Goal: Task Accomplishment & Management: Complete application form

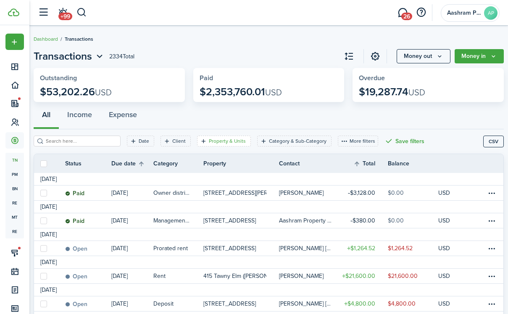
click at [214, 136] on filter-tag "Property & Units" at bounding box center [224, 141] width 54 height 11
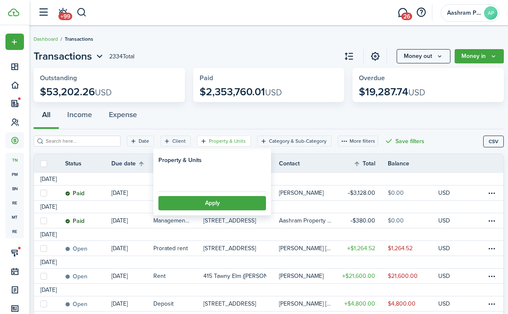
click at [220, 183] on loading-skeleton at bounding box center [212, 178] width 108 height 18
click at [219, 181] on span "Property" at bounding box center [212, 178] width 107 height 18
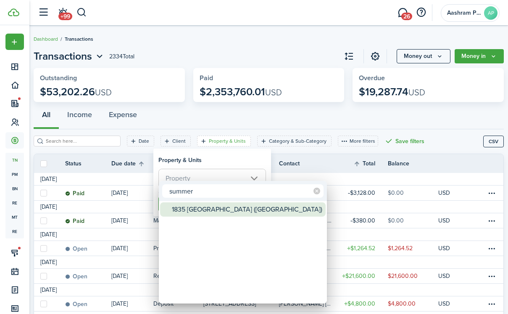
type input "summer"
click at [207, 209] on div "1835 [GEOGRAPHIC_DATA] ([GEOGRAPHIC_DATA])" at bounding box center [246, 210] width 149 height 14
type input "1835 [GEOGRAPHIC_DATA] ([GEOGRAPHIC_DATA])"
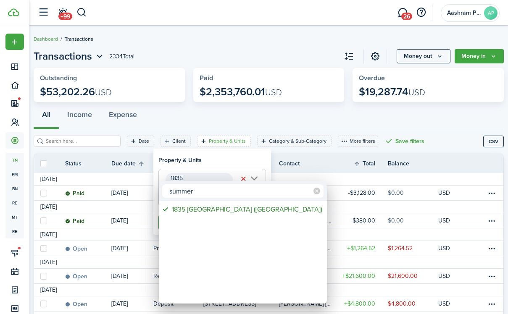
click at [208, 153] on div at bounding box center [254, 157] width 643 height 449
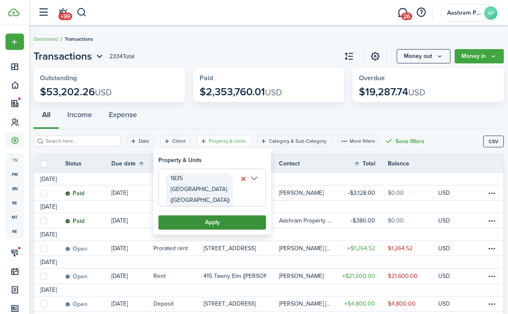
click at [206, 216] on button "Apply" at bounding box center [212, 223] width 108 height 14
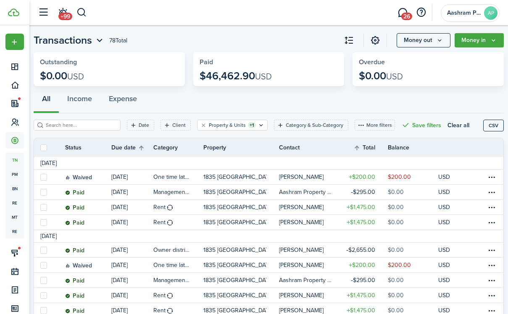
scroll to position [11, 0]
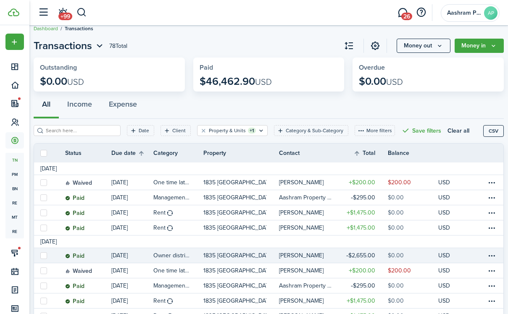
click at [497, 256] on link at bounding box center [495, 255] width 17 height 15
click at [495, 256] on table-menu-btn-icon at bounding box center [492, 256] width 10 height 10
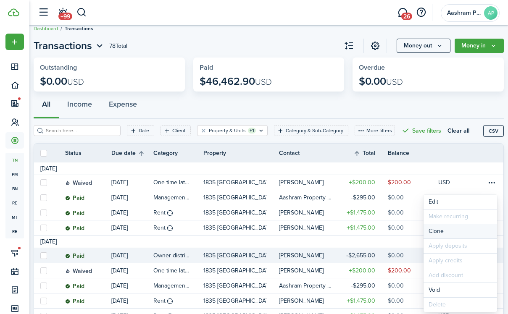
click at [433, 230] on link "Clone" at bounding box center [461, 231] width 74 height 14
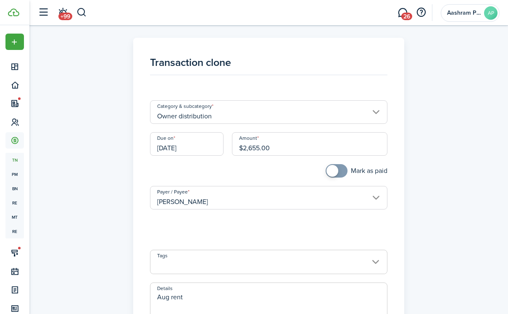
click at [192, 150] on input "[DATE]" at bounding box center [187, 144] width 74 height 24
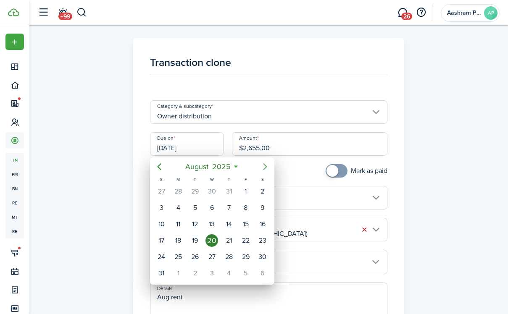
click at [264, 166] on icon "Next page" at bounding box center [265, 167] width 10 height 10
click at [187, 221] on div "16" at bounding box center [195, 224] width 17 height 16
type input "[DATE]"
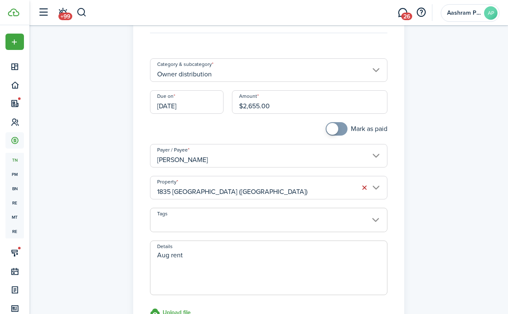
scroll to position [48, 0]
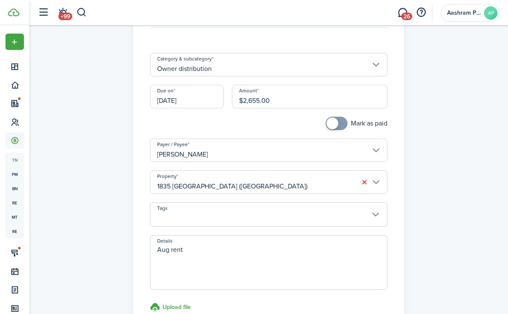
click at [163, 250] on textarea "Aug rent" at bounding box center [268, 265] width 236 height 40
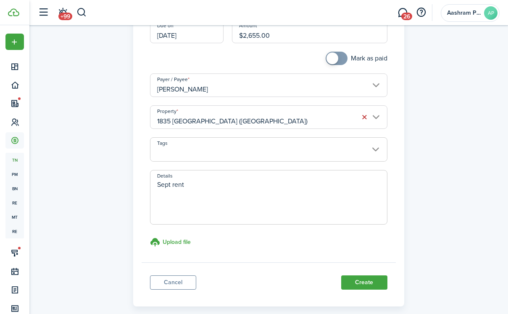
scroll to position [118, 0]
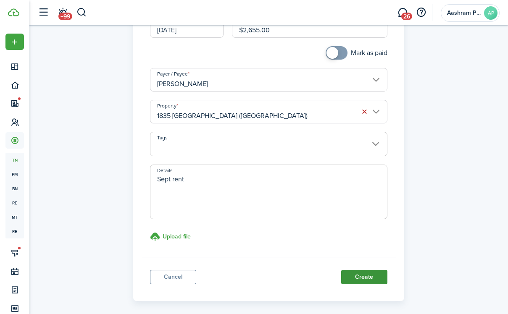
type textarea "Sept rent"
click at [369, 280] on button "Create" at bounding box center [364, 277] width 46 height 14
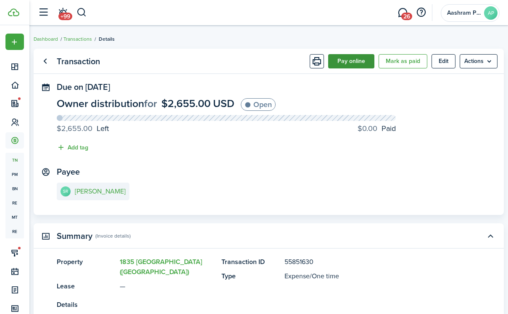
click at [349, 58] on button "Pay online" at bounding box center [351, 61] width 46 height 14
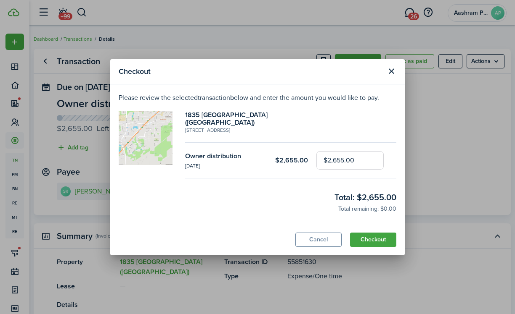
click at [371, 246] on modal-footer "Cancel Checkout" at bounding box center [257, 240] width 294 height 32
click at [372, 236] on button "Checkout" at bounding box center [373, 240] width 46 height 14
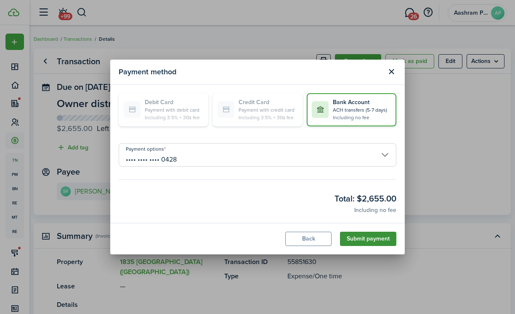
click at [367, 238] on button "Submit payment" at bounding box center [368, 239] width 56 height 14
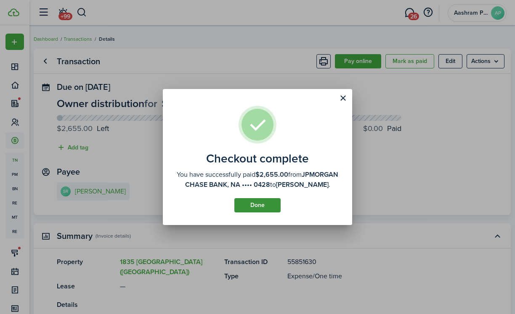
click at [244, 208] on button "Done" at bounding box center [257, 205] width 46 height 14
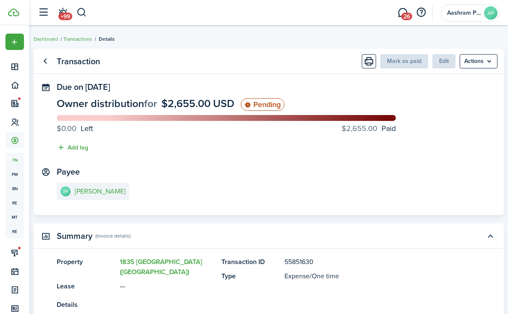
click at [85, 42] on link "Transactions" at bounding box center [77, 39] width 29 height 8
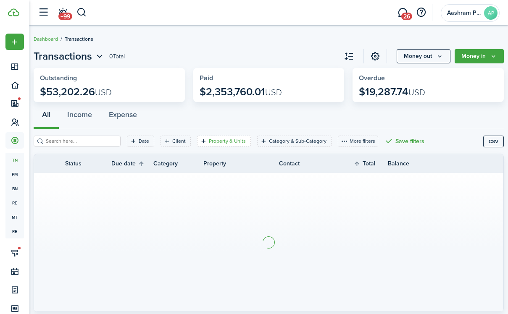
click at [214, 141] on filter-tag-label "Property & Units" at bounding box center [227, 141] width 37 height 8
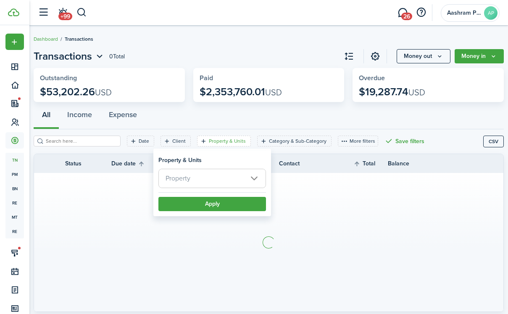
click at [200, 181] on span "Property" at bounding box center [212, 178] width 107 height 18
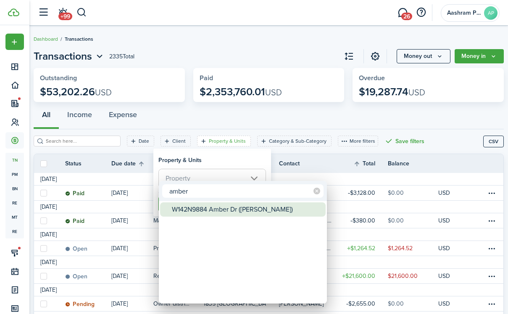
type input "amber"
click at [246, 206] on div "W142N9884 Amber Dr ([PERSON_NAME])" at bounding box center [246, 210] width 149 height 14
type input "W142N9884 Amber Dr ([PERSON_NAME])"
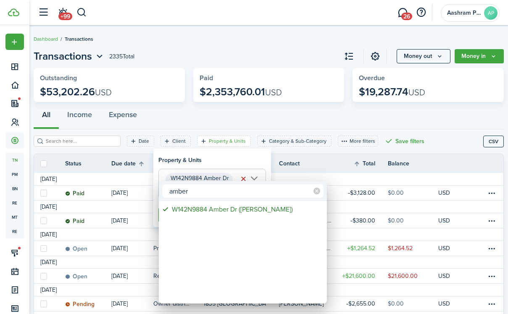
click at [208, 156] on div at bounding box center [254, 157] width 643 height 449
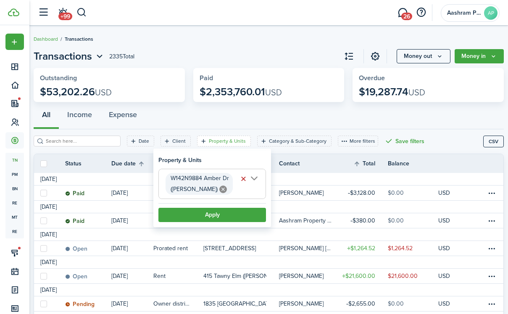
scroll to position [0, 9]
click at [195, 211] on button "Apply" at bounding box center [212, 215] width 108 height 14
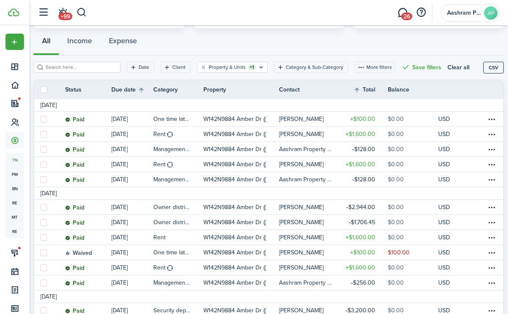
scroll to position [79, 0]
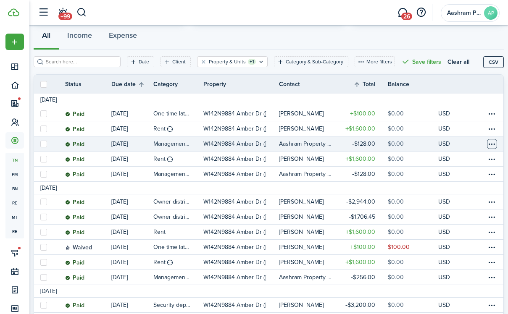
click at [493, 146] on table-menu-btn-icon at bounding box center [492, 144] width 10 height 10
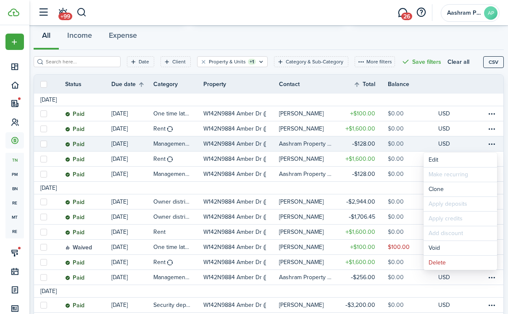
click at [329, 88] on th "Contact" at bounding box center [308, 84] width 58 height 9
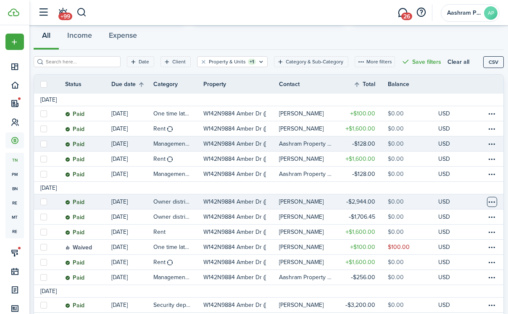
click at [491, 203] on table-menu-btn-icon at bounding box center [492, 202] width 10 height 10
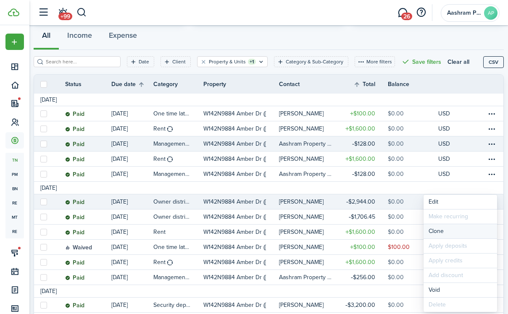
click at [442, 230] on link "Clone" at bounding box center [461, 231] width 74 height 14
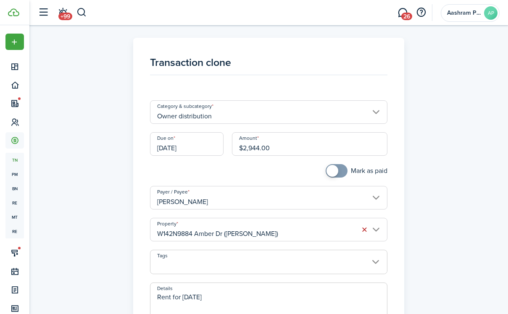
click at [201, 148] on input "[DATE]" at bounding box center [187, 144] width 74 height 24
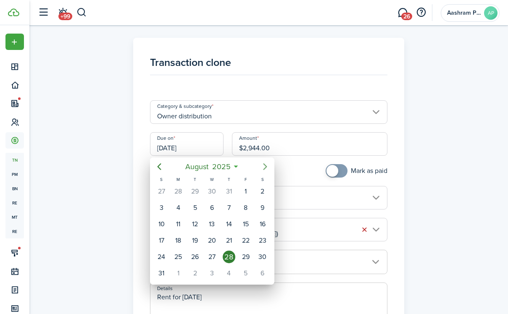
click at [265, 167] on icon "Next page" at bounding box center [265, 167] width 10 height 10
click at [196, 224] on div "16" at bounding box center [195, 224] width 13 height 13
type input "[DATE]"
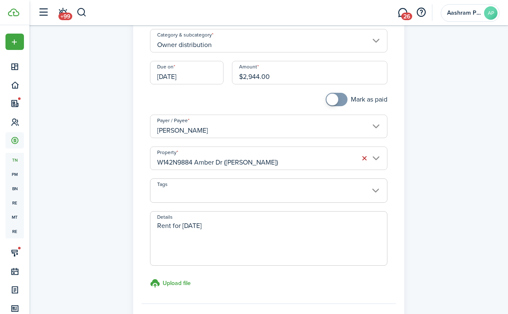
scroll to position [67, 0]
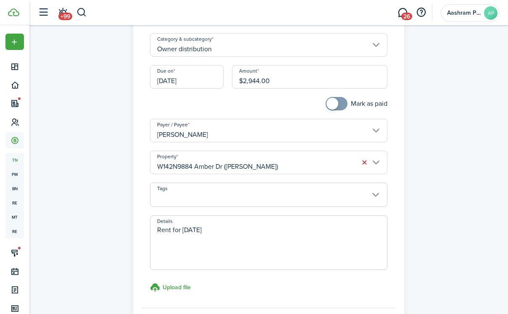
click at [196, 228] on textarea "Rent for [DATE]" at bounding box center [268, 245] width 236 height 40
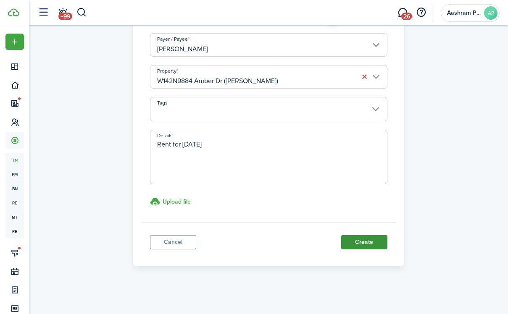
type textarea "Rent for [DATE]"
click at [366, 240] on button "Create" at bounding box center [364, 242] width 46 height 14
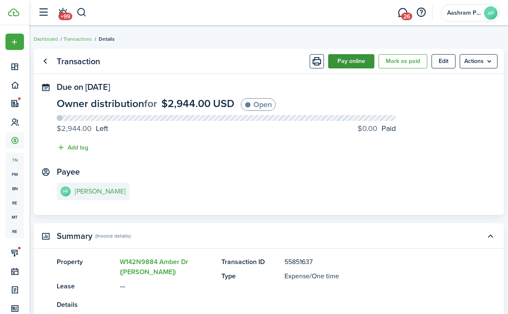
click at [345, 62] on button "Pay online" at bounding box center [351, 61] width 46 height 14
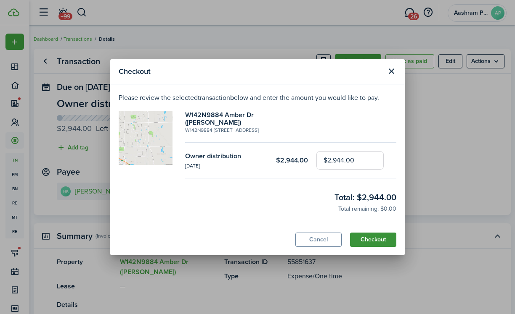
click at [380, 233] on button "Checkout" at bounding box center [373, 240] width 46 height 14
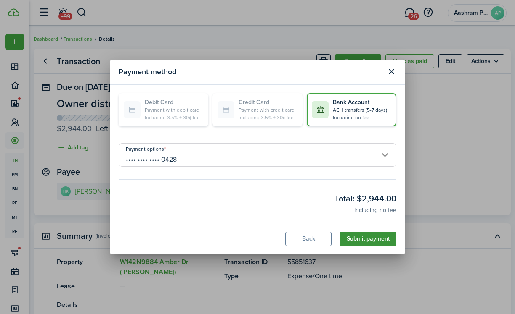
click at [358, 239] on button "Submit payment" at bounding box center [368, 239] width 56 height 14
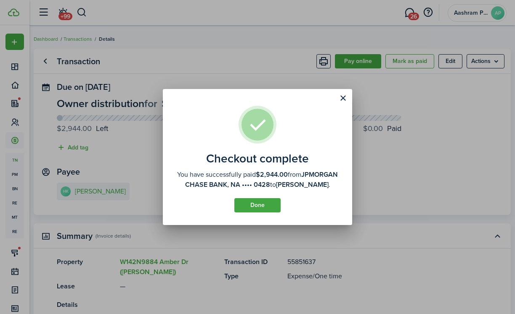
click at [256, 213] on button "Done" at bounding box center [257, 205] width 46 height 14
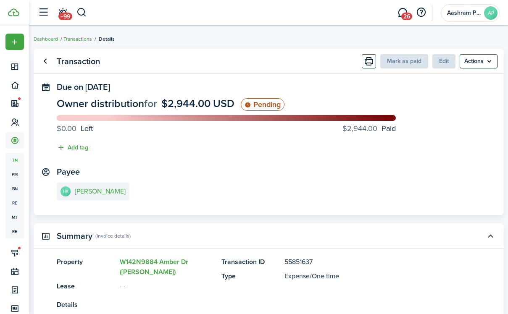
click at [75, 37] on link "Transactions" at bounding box center [77, 39] width 29 height 8
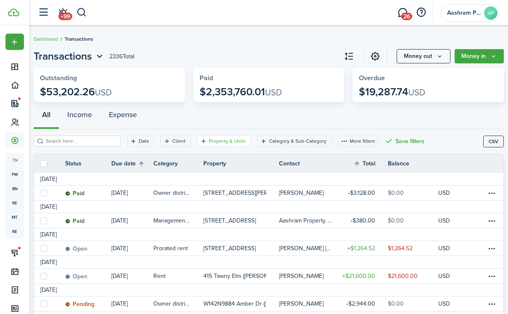
click at [213, 143] on filter-tag-label "Property & Units" at bounding box center [227, 141] width 37 height 8
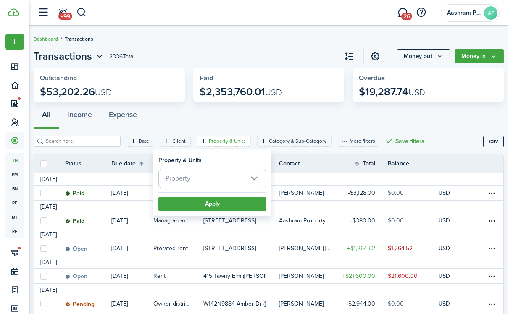
click at [206, 178] on span "Property" at bounding box center [212, 178] width 107 height 18
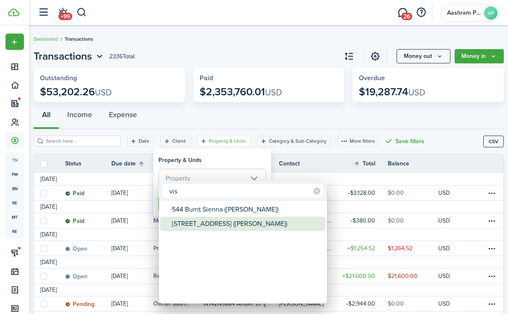
type input "vis"
click at [209, 224] on div "[STREET_ADDRESS] ([PERSON_NAME])" at bounding box center [246, 224] width 149 height 14
type input "[STREET_ADDRESS] ([PERSON_NAME])"
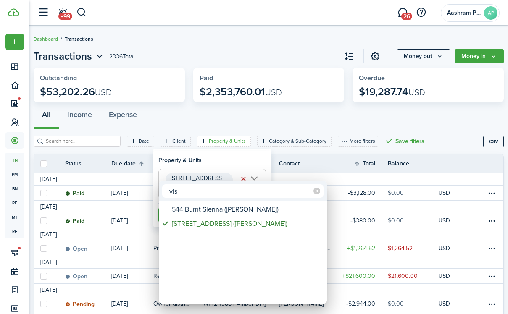
click at [208, 161] on div at bounding box center [254, 157] width 643 height 449
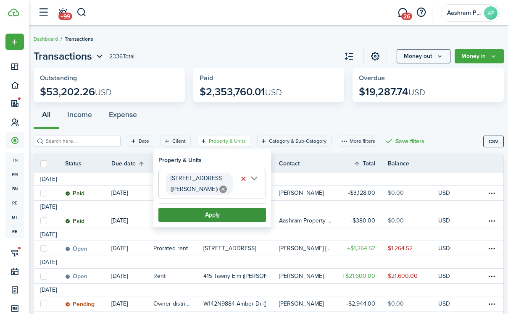
click at [210, 214] on button "Apply" at bounding box center [212, 215] width 108 height 14
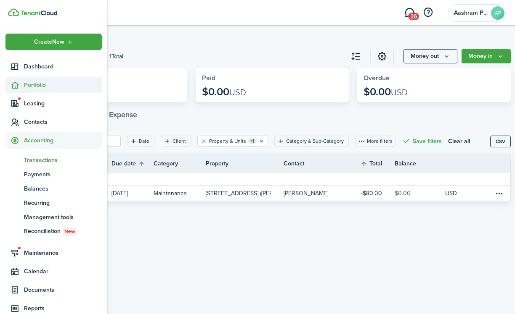
click at [24, 87] on sidebar-link-icon at bounding box center [14, 85] width 18 height 9
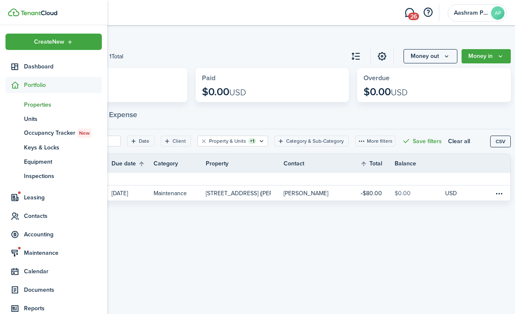
click at [45, 104] on span "Properties" at bounding box center [63, 104] width 78 height 9
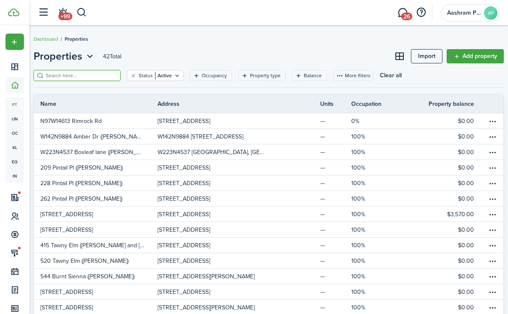
click at [83, 76] on input "search" at bounding box center [81, 76] width 74 height 8
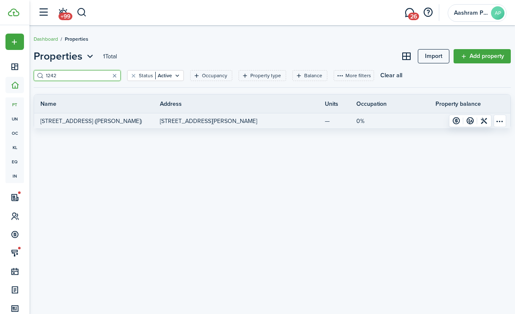
type input "1242"
click at [132, 119] on link "[STREET_ADDRESS] ([PERSON_NAME])" at bounding box center [97, 121] width 126 height 15
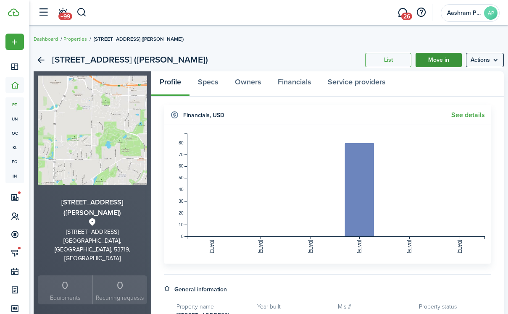
click at [433, 62] on link "Move in" at bounding box center [439, 60] width 46 height 14
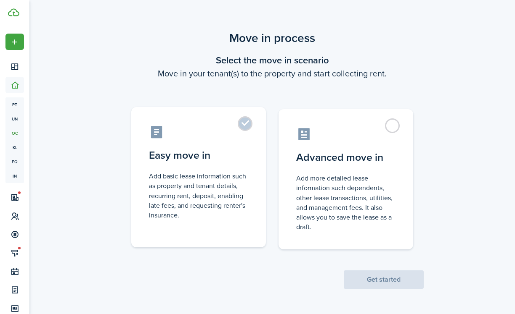
click at [238, 151] on control-radio-card-title "Easy move in" at bounding box center [198, 155] width 99 height 15
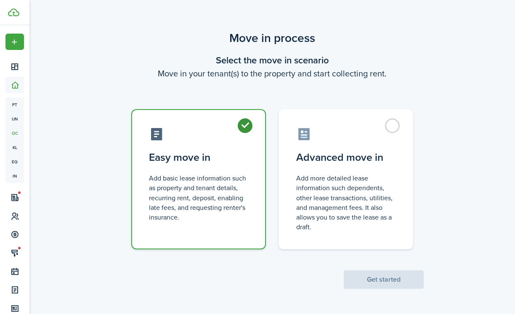
radio input "true"
click at [388, 282] on button "Get started" at bounding box center [383, 280] width 80 height 18
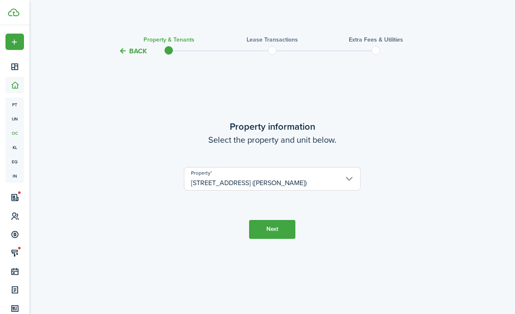
click at [264, 234] on button "Next" at bounding box center [272, 229] width 46 height 19
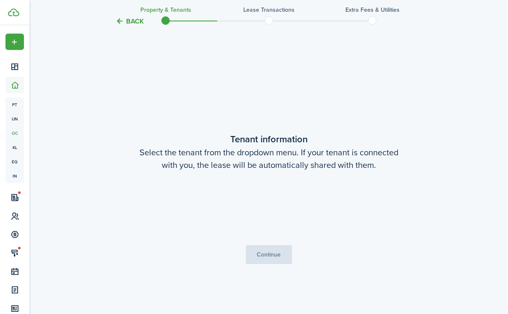
scroll to position [258, 0]
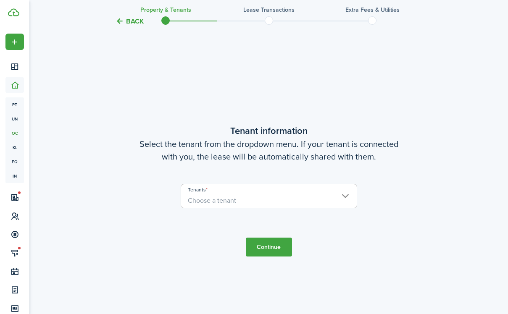
click at [281, 196] on span "Choose a tenant" at bounding box center [269, 201] width 176 height 14
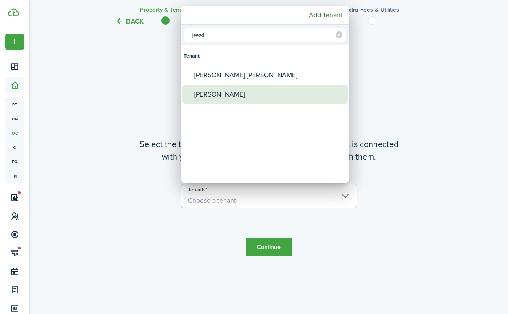
type input "jessi"
click at [238, 98] on div "[PERSON_NAME]" at bounding box center [268, 94] width 149 height 19
type input "[PERSON_NAME]"
click at [229, 96] on div "[PERSON_NAME]" at bounding box center [268, 94] width 149 height 19
click at [229, 100] on div "[PERSON_NAME]" at bounding box center [268, 94] width 149 height 19
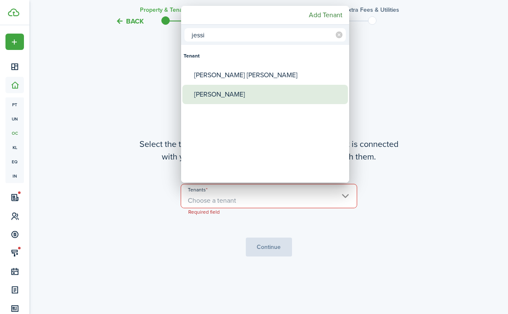
type input "[PERSON_NAME]"
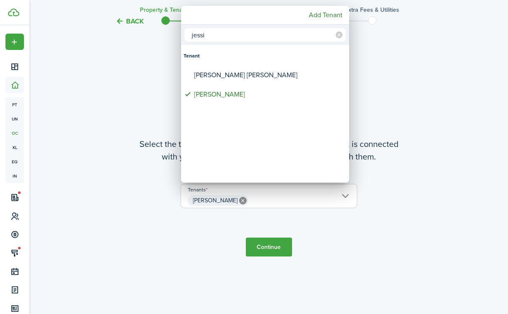
click at [350, 237] on div at bounding box center [254, 157] width 643 height 449
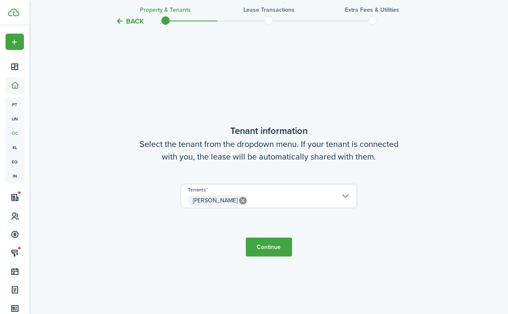
click at [267, 245] on button "Continue" at bounding box center [269, 247] width 46 height 19
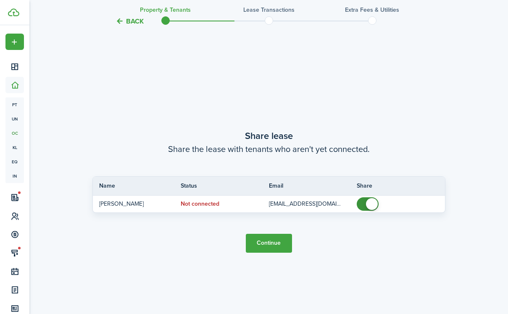
scroll to position [573, 0]
click at [260, 249] on button "Continue" at bounding box center [269, 243] width 46 height 19
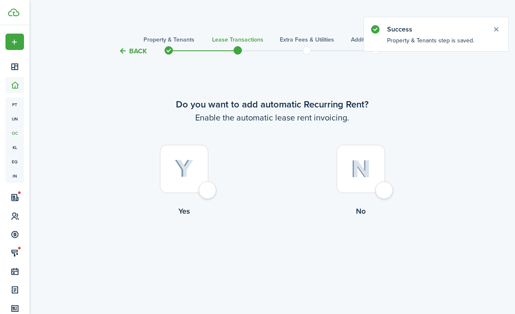
click at [147, 51] on tc-wizard-header "Back Property & Tenants Lease Transactions Extra fees & Utilities Additional Se…" at bounding box center [272, 48] width 366 height 38
click at [141, 53] on button "Back" at bounding box center [133, 51] width 28 height 9
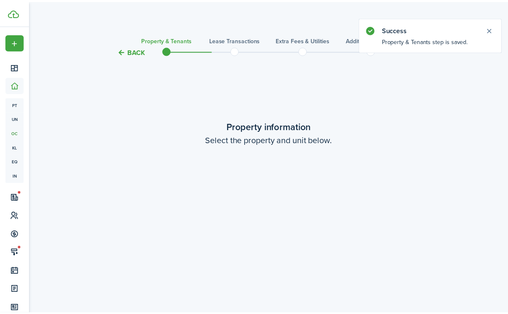
scroll to position [573, 0]
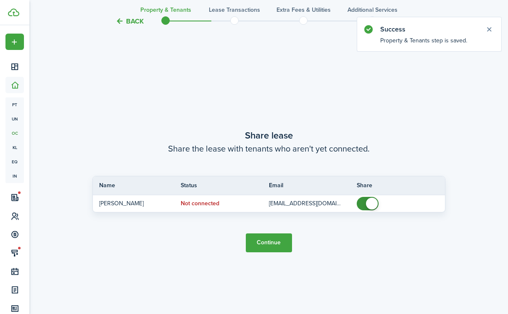
click at [128, 26] on tc-wizard-header "Back Property & Tenants Lease Transactions Extra fees & Utilities Additional Se…" at bounding box center [269, 19] width 366 height 38
click at [135, 22] on button "Back" at bounding box center [130, 21] width 28 height 9
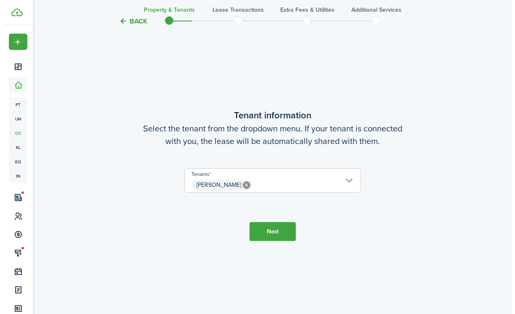
scroll to position [258, 0]
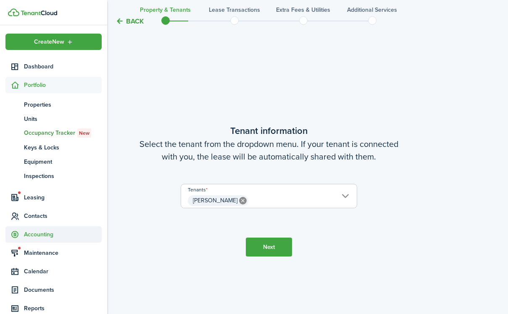
click at [35, 220] on span "Contacts" at bounding box center [63, 216] width 78 height 9
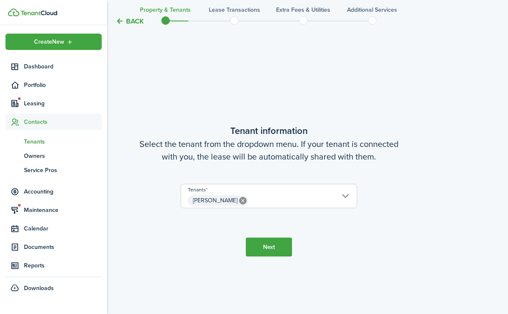
click at [35, 140] on span "Tenants" at bounding box center [63, 141] width 78 height 9
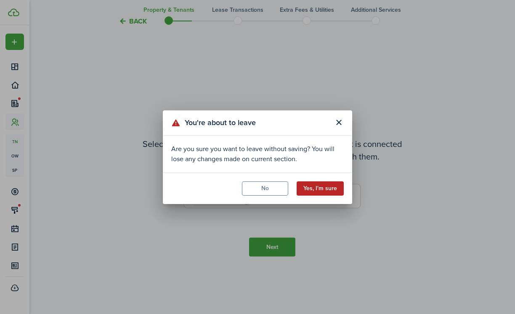
click at [334, 185] on button "Yes, I'm sure" at bounding box center [319, 189] width 47 height 14
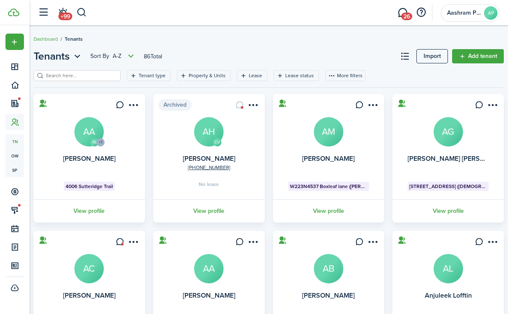
click at [89, 80] on filter-search at bounding box center [77, 75] width 87 height 11
click at [87, 75] on input "search" at bounding box center [81, 76] width 74 height 8
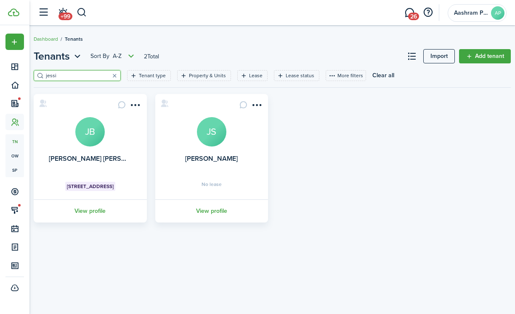
type input "jessi"
click at [211, 140] on avatar-text "JS" at bounding box center [211, 131] width 29 height 29
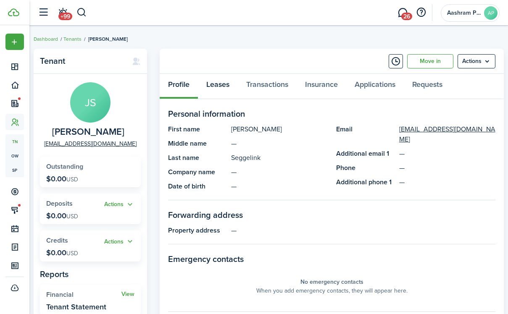
click at [220, 89] on link "Leases" at bounding box center [218, 86] width 40 height 25
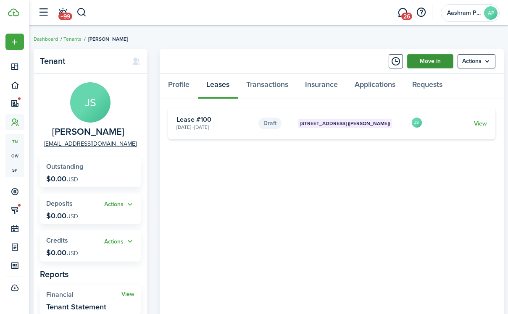
click at [438, 61] on link "Move in" at bounding box center [430, 61] width 46 height 14
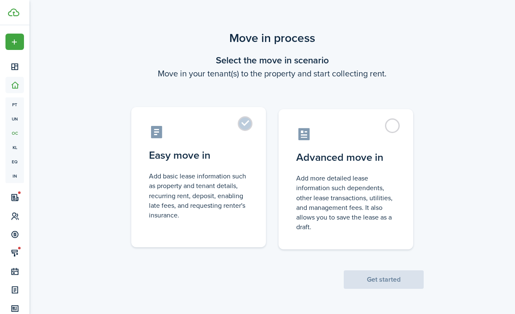
click at [229, 164] on label "Easy move in Add basic lease information such as property and tenant details, r…" at bounding box center [198, 177] width 135 height 140
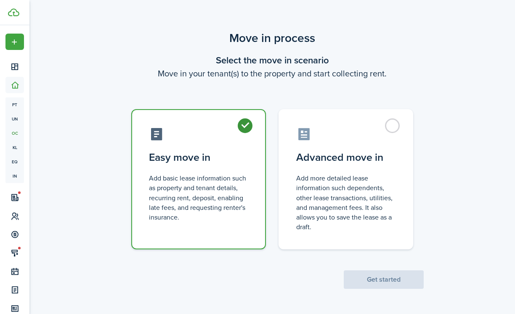
radio input "true"
click at [381, 280] on button "Get started" at bounding box center [383, 280] width 80 height 18
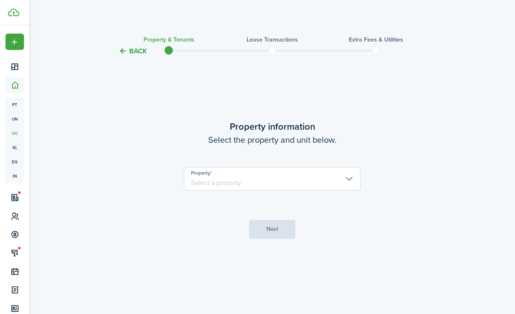
click at [290, 184] on input "Property" at bounding box center [272, 179] width 177 height 24
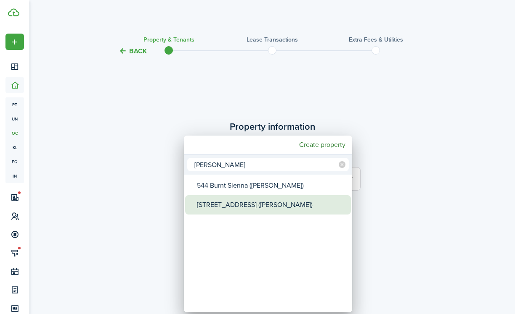
type input "[PERSON_NAME]"
click at [266, 209] on div "[STREET_ADDRESS] ([PERSON_NAME])" at bounding box center [271, 204] width 149 height 19
type input "[STREET_ADDRESS] ([PERSON_NAME])"
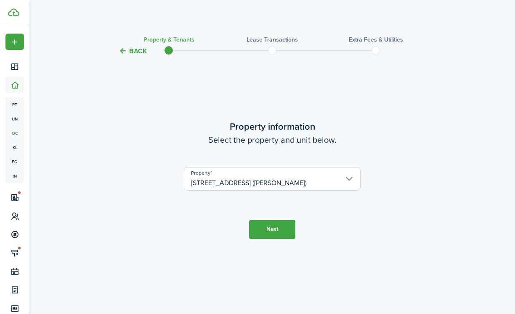
click at [275, 229] on button "Next" at bounding box center [272, 229] width 46 height 19
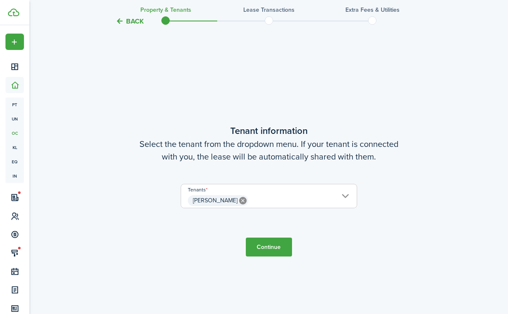
click at [268, 246] on button "Continue" at bounding box center [269, 247] width 46 height 19
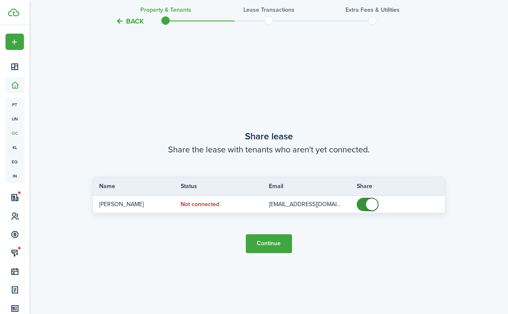
scroll to position [573, 0]
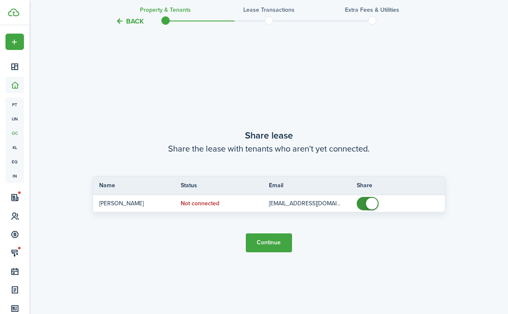
click at [275, 242] on button "Continue" at bounding box center [269, 243] width 46 height 19
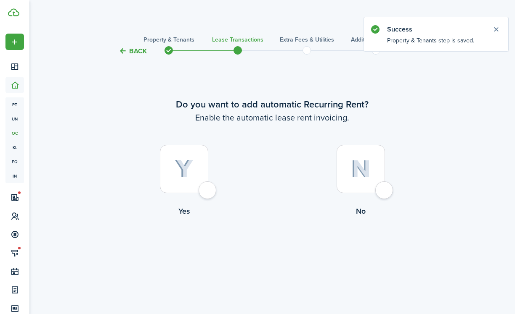
click at [201, 184] on div at bounding box center [184, 169] width 48 height 48
radio input "true"
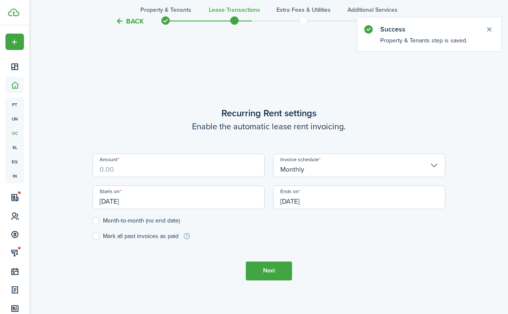
scroll to position [258, 0]
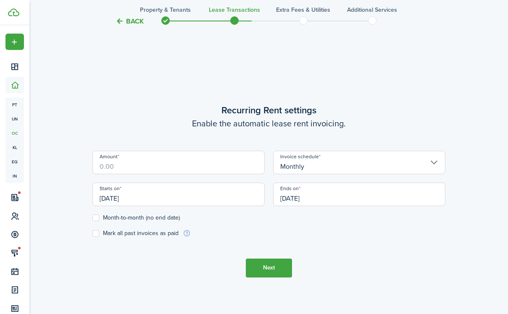
click at [200, 169] on input "Amount" at bounding box center [178, 163] width 172 height 24
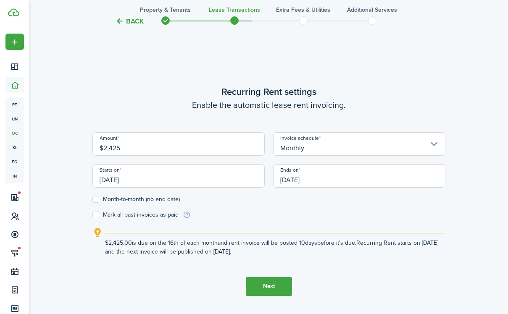
click at [203, 182] on input "[DATE]" at bounding box center [178, 176] width 172 height 24
type input "$2,425.00"
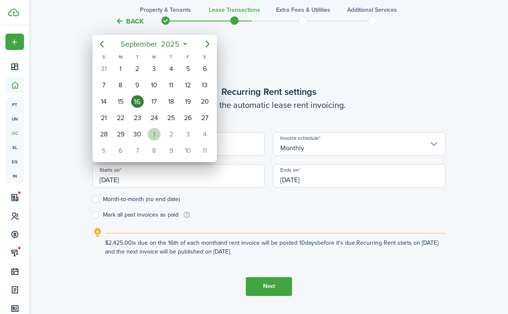
click at [158, 136] on div "1" at bounding box center [154, 134] width 13 height 13
type input "[DATE]"
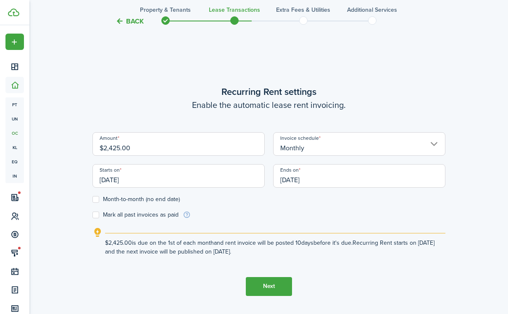
click at [296, 208] on form "Amount $2,425.00 Invoice schedule Monthly Starts on [DATE] Ends on [DATE] Month…" at bounding box center [268, 175] width 353 height 87
click at [287, 180] on input "[DATE]" at bounding box center [359, 176] width 172 height 24
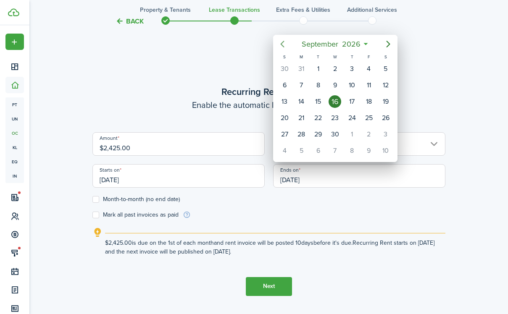
click at [283, 45] on icon "Previous page" at bounding box center [282, 44] width 10 height 10
click at [319, 131] on div "30" at bounding box center [318, 134] width 13 height 13
type input "[DATE]"
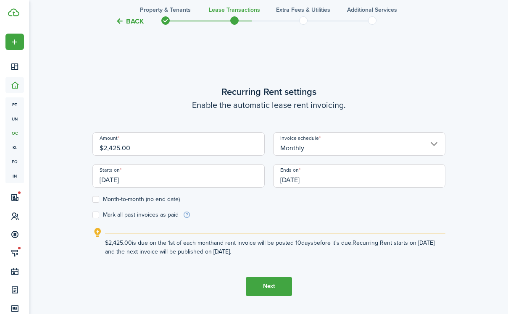
click at [274, 281] on button "Next" at bounding box center [269, 286] width 46 height 19
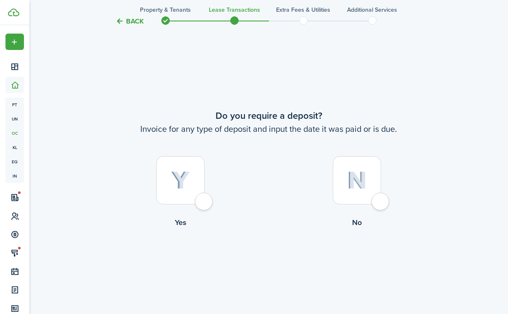
scroll to position [573, 0]
click at [213, 202] on label "Yes" at bounding box center [180, 194] width 177 height 76
radio input "true"
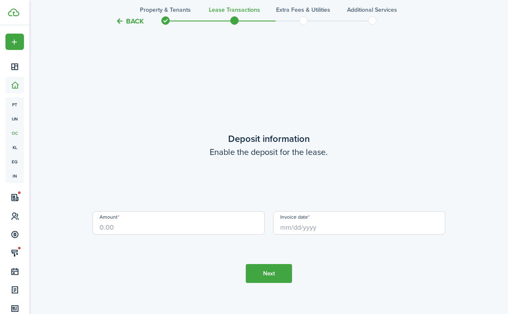
scroll to position [887, 0]
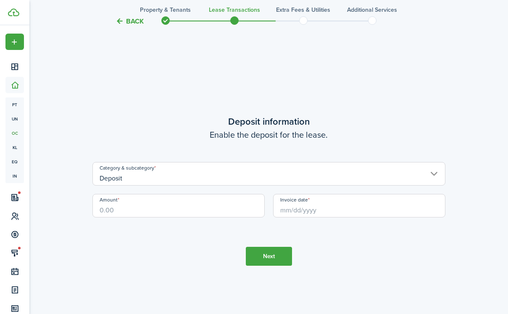
click at [219, 212] on input "Amount" at bounding box center [178, 206] width 172 height 24
click at [311, 208] on input "Invoice date" at bounding box center [359, 206] width 172 height 24
type input "$2,325.00"
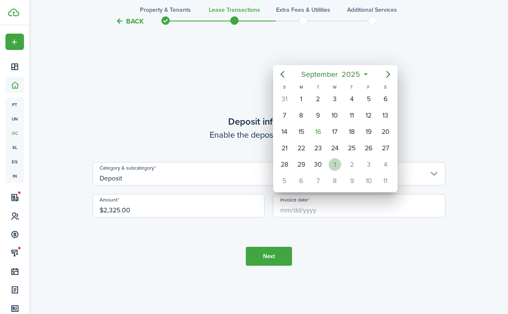
click at [334, 165] on div "1" at bounding box center [335, 164] width 13 height 13
type input "[DATE]"
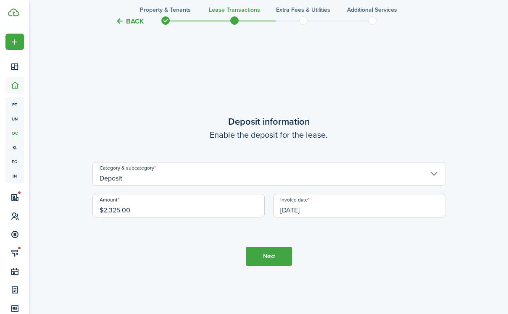
scroll to position [0, 0]
click at [274, 253] on button "Next" at bounding box center [269, 256] width 46 height 19
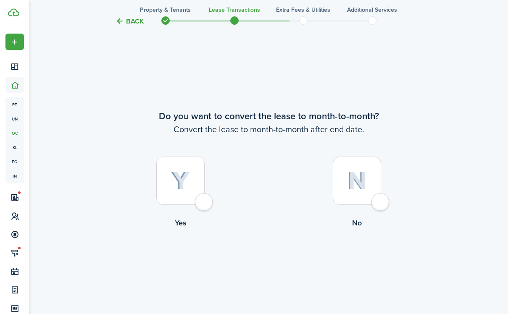
scroll to position [1201, 0]
click at [370, 195] on div at bounding box center [357, 180] width 48 height 48
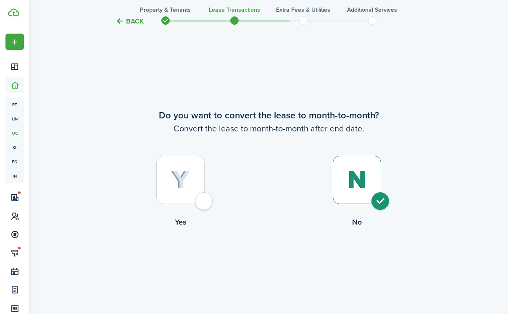
radio input "true"
click at [269, 269] on button "Continue" at bounding box center [269, 262] width 46 height 19
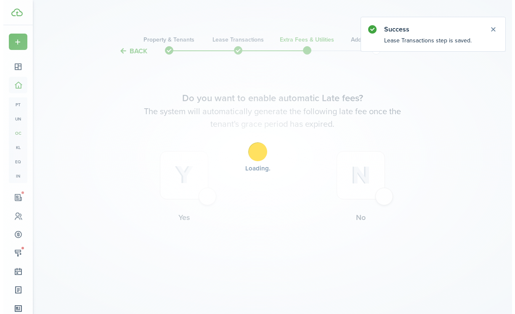
scroll to position [0, 0]
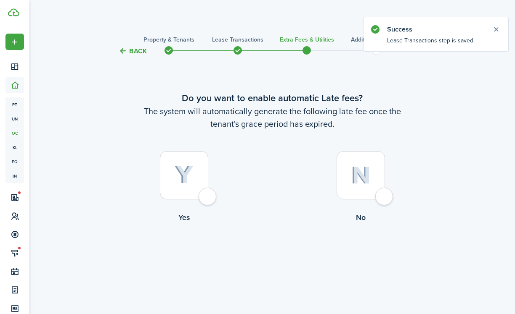
click at [208, 190] on div at bounding box center [184, 175] width 48 height 48
radio input "true"
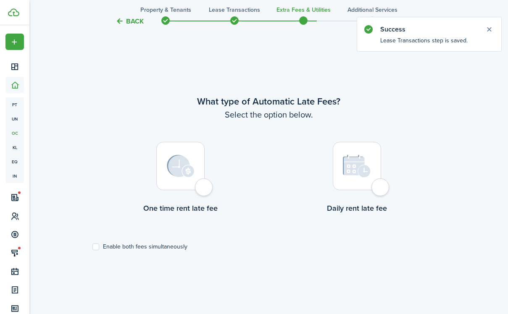
scroll to position [258, 0]
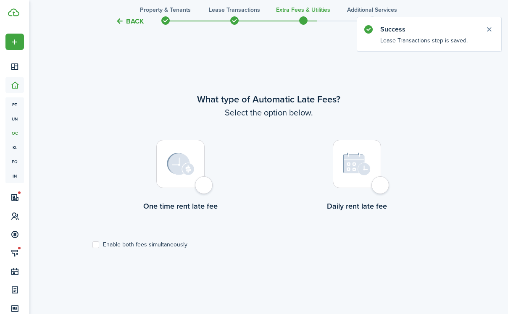
click at [200, 188] on div at bounding box center [180, 164] width 48 height 48
radio input "true"
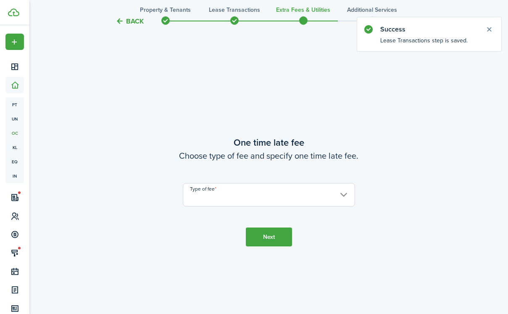
scroll to position [573, 0]
click at [239, 195] on input "Type of fee" at bounding box center [269, 194] width 172 height 24
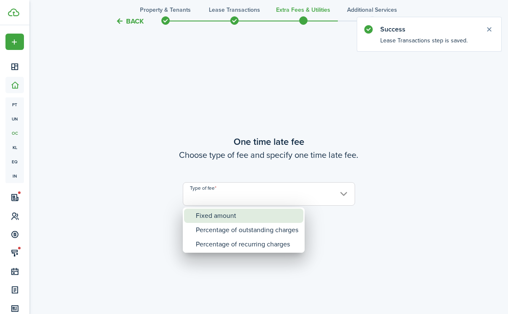
click at [230, 217] on div "Fixed amount" at bounding box center [247, 216] width 103 height 14
type input "Fixed amount"
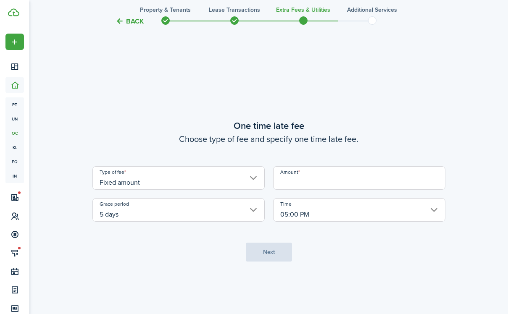
click at [330, 183] on input "Amount" at bounding box center [359, 178] width 172 height 24
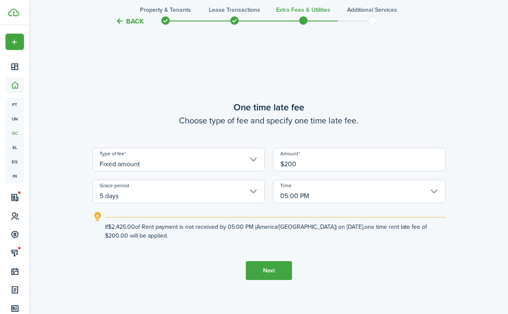
type input "$200.00"
click at [275, 269] on button "Next" at bounding box center [269, 270] width 46 height 19
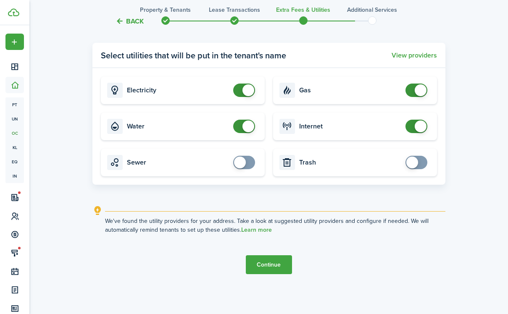
scroll to position [962, 0]
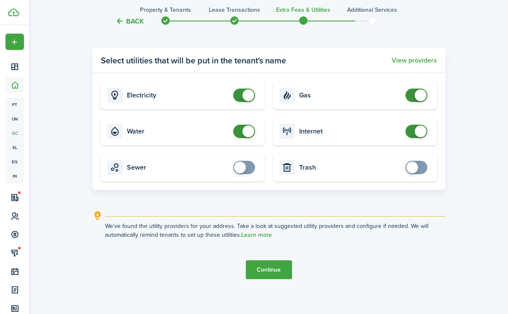
click at [274, 269] on button "Continue" at bounding box center [269, 270] width 46 height 19
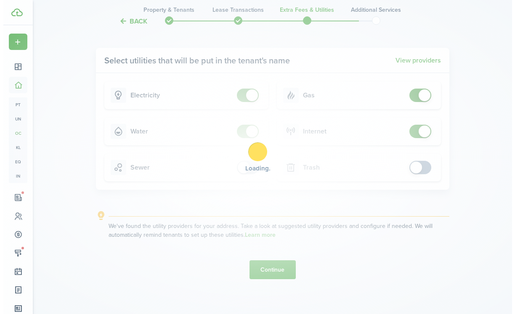
scroll to position [0, 0]
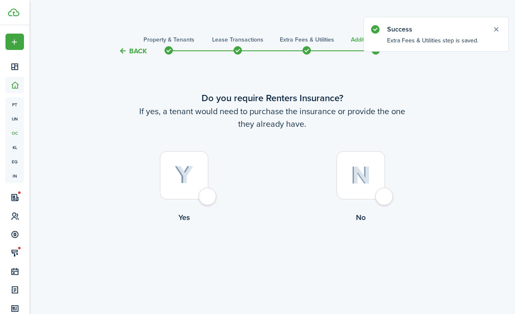
click at [206, 191] on div at bounding box center [184, 175] width 48 height 48
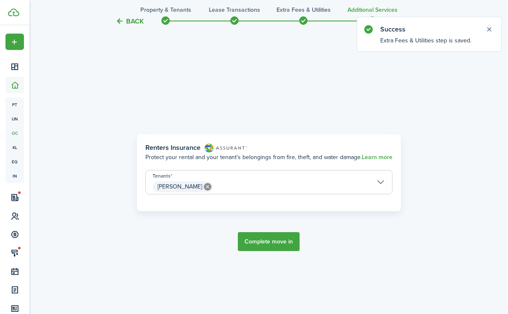
scroll to position [258, 0]
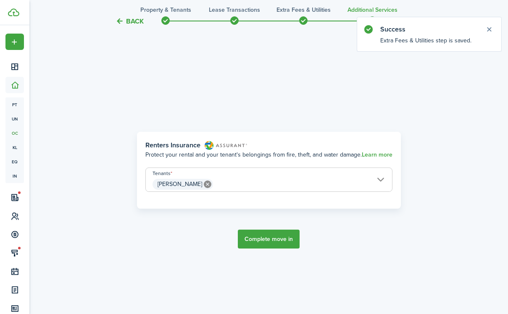
click at [277, 240] on button "Complete move in" at bounding box center [269, 239] width 62 height 19
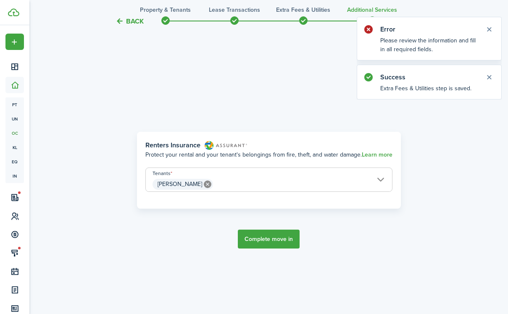
click at [136, 18] on button "Back" at bounding box center [130, 21] width 28 height 9
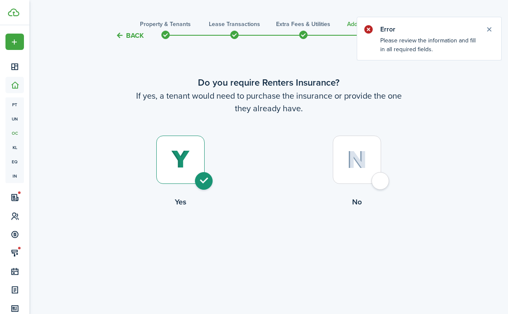
scroll to position [0, 0]
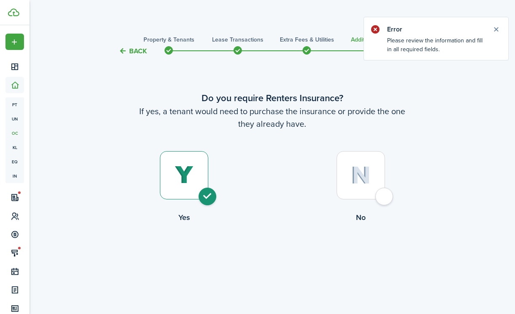
click at [348, 177] on div at bounding box center [360, 175] width 48 height 48
radio input "false"
radio input "true"
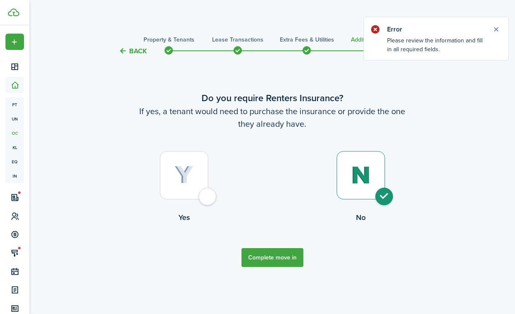
click at [290, 261] on button "Complete move in" at bounding box center [272, 257] width 62 height 19
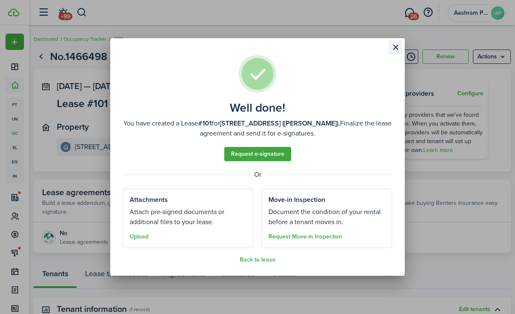
click at [397, 48] on button "Close modal" at bounding box center [395, 47] width 14 height 14
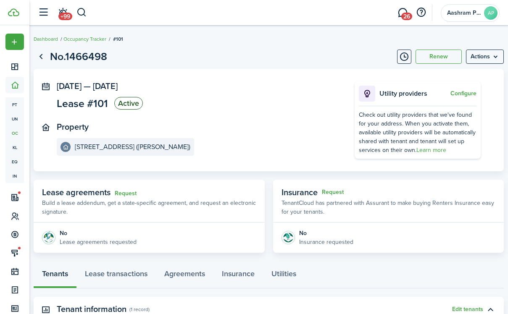
scroll to position [151, 0]
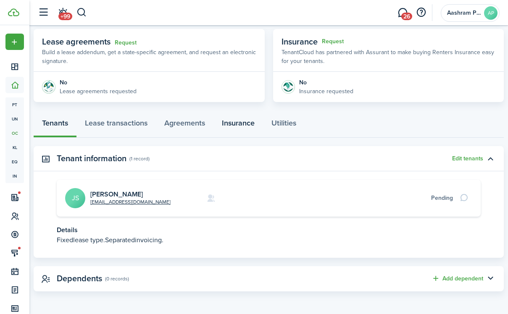
click at [252, 125] on link "Insurance" at bounding box center [239, 125] width 50 height 25
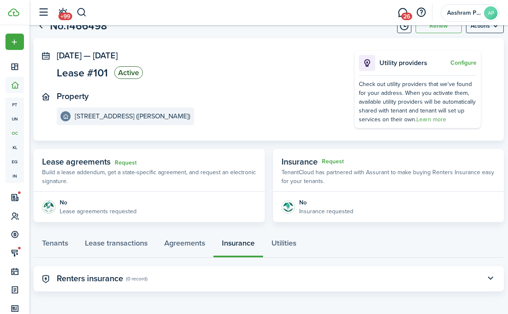
scroll to position [26, 0]
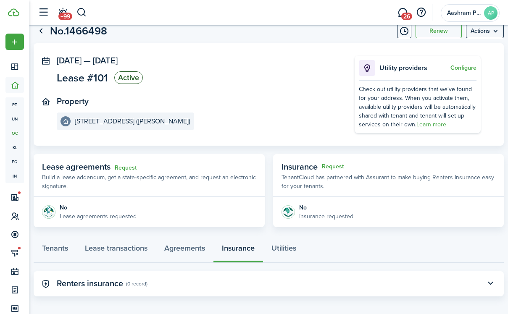
click at [309, 209] on div "No" at bounding box center [326, 207] width 54 height 9
click at [326, 167] on button "Request" at bounding box center [333, 167] width 22 height 7
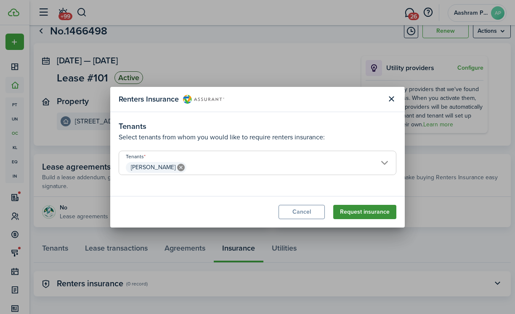
click at [359, 205] on button "Request insurance" at bounding box center [364, 212] width 63 height 14
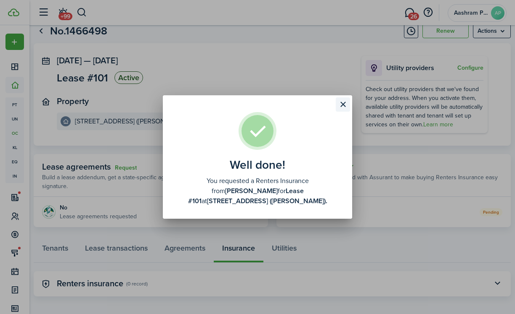
click at [345, 109] on button "Close modal" at bounding box center [342, 105] width 14 height 14
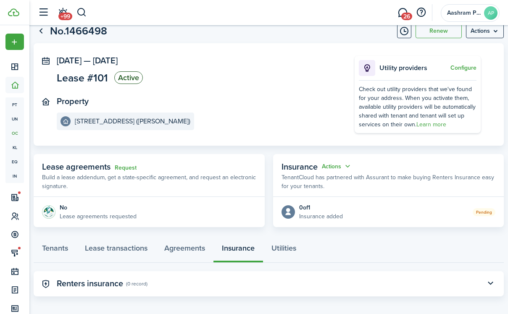
scroll to position [0, 0]
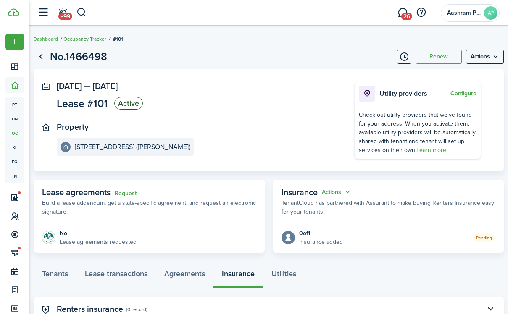
click at [87, 39] on link "Occupancy Tracker" at bounding box center [84, 39] width 43 height 8
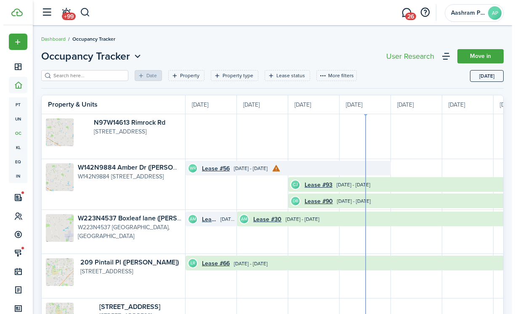
scroll to position [0, 154]
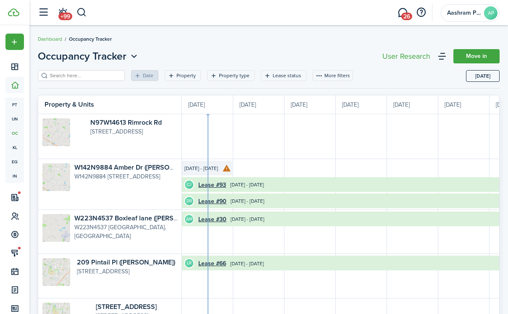
click at [80, 77] on input "search" at bounding box center [85, 76] width 74 height 8
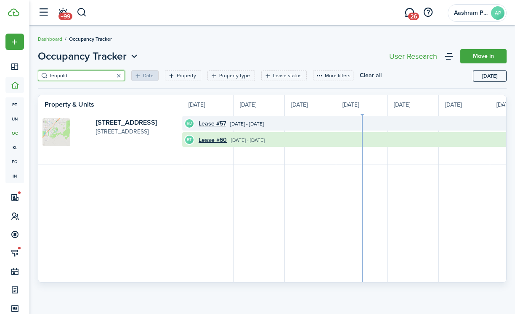
scroll to position [0, 154]
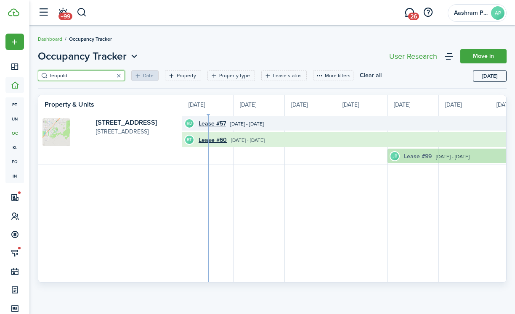
type input "leopold"
click at [421, 158] on link "Lease #99" at bounding box center [418, 156] width 28 height 9
